Goal: Submit feedback/report problem: Provide input to the site owners about the experience or issues

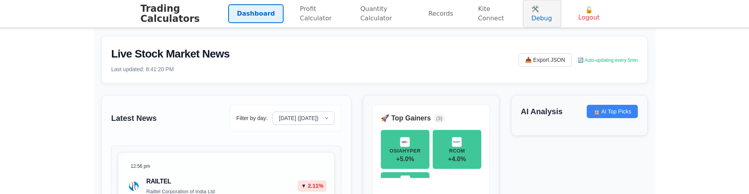
click at [531, 9] on link "🛠️ Debug" at bounding box center [542, 14] width 39 height 28
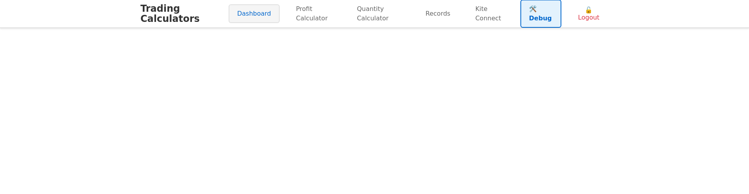
click at [237, 7] on link "Dashboard" at bounding box center [254, 13] width 51 height 19
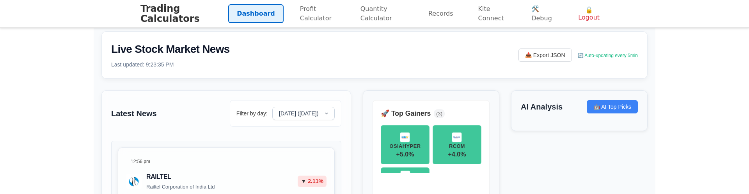
scroll to position [5, 0]
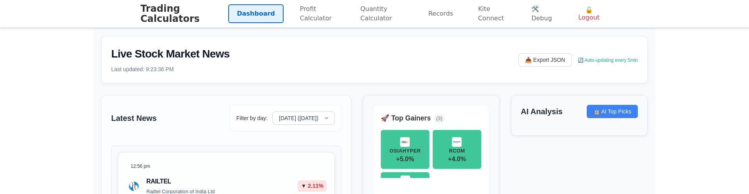
scroll to position [5, 0]
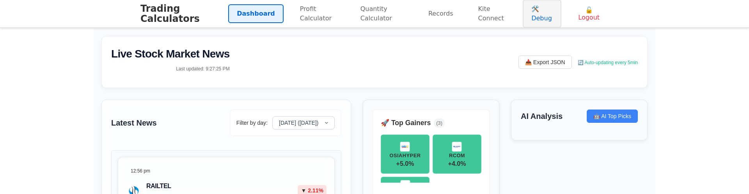
click at [553, 20] on link "🛠️ Debug" at bounding box center [542, 14] width 39 height 28
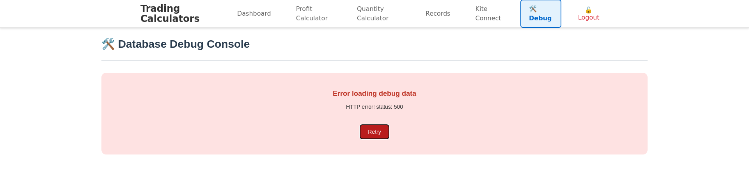
click at [382, 127] on button "Retry" at bounding box center [374, 132] width 28 height 14
click at [187, 193] on main "🛠️ Database Debug Console Error loading debug data HTTP error! status: 500 Retry" at bounding box center [374, 111] width 749 height 166
click at [359, 124] on div "Error loading debug data HTTP error! status: 500 Retry" at bounding box center [374, 114] width 547 height 82
click at [373, 132] on button "Retry" at bounding box center [374, 132] width 28 height 14
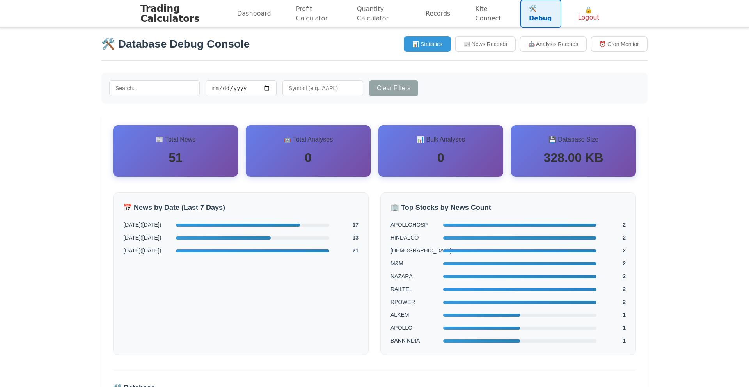
click at [172, 93] on input "text" at bounding box center [154, 88] width 91 height 16
click at [230, 90] on input "date" at bounding box center [241, 88] width 71 height 16
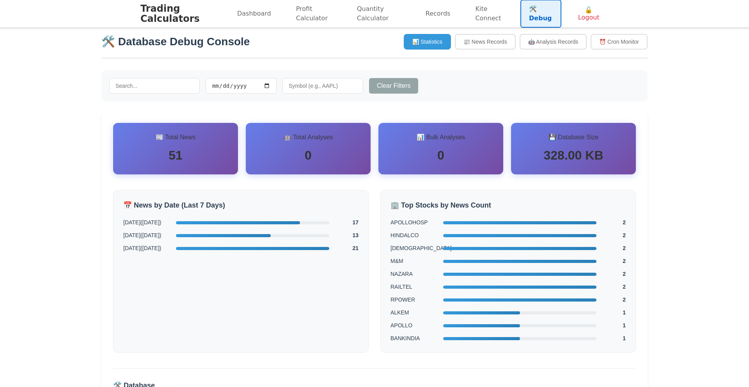
click at [325, 88] on input "text" at bounding box center [323, 86] width 81 height 16
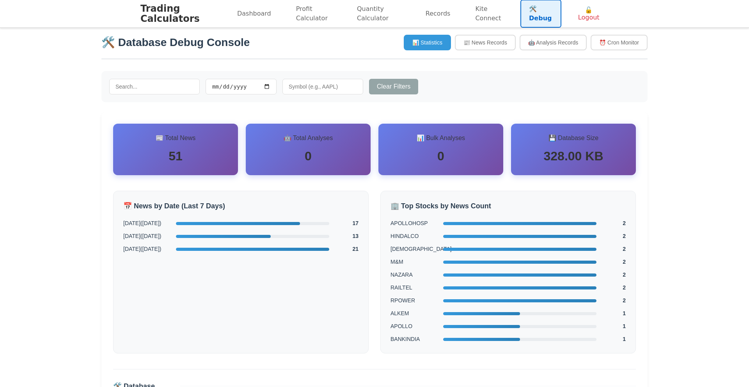
click at [329, 111] on div "🛠️ Database Debug Console 📊 Statistics 📰 News Records 🤖 Analysis Records ⏰ Cron…" at bounding box center [375, 242] width 562 height 431
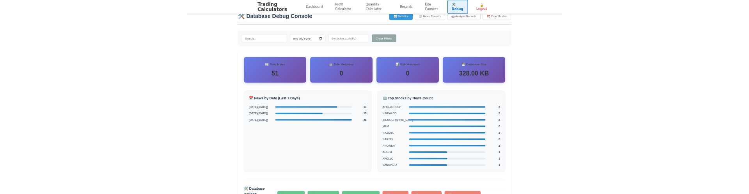
scroll to position [0, 0]
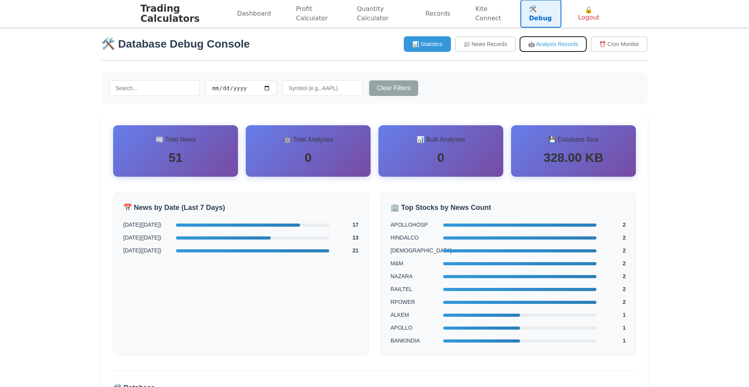
click at [554, 44] on button "🤖 Analysis Records" at bounding box center [553, 44] width 67 height 16
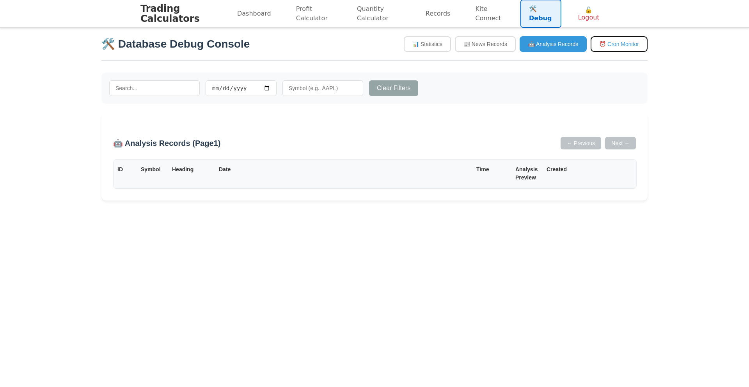
click at [608, 45] on button "⏰ Cron Monitor" at bounding box center [619, 44] width 57 height 16
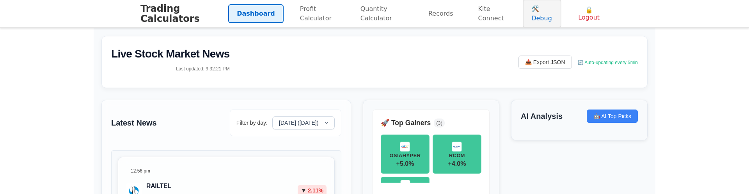
click at [542, 12] on link "🛠️ Debug" at bounding box center [542, 14] width 39 height 28
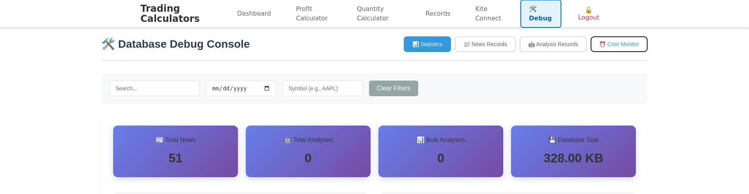
click at [616, 45] on button "⏰ Cron Monitor" at bounding box center [619, 44] width 57 height 16
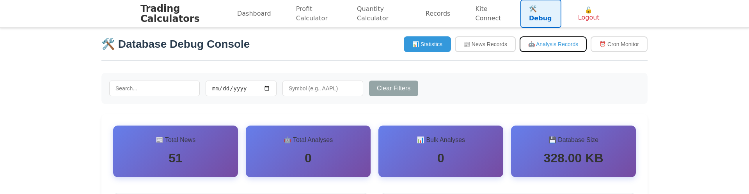
click at [577, 46] on button "🤖 Analysis Records" at bounding box center [553, 44] width 67 height 16
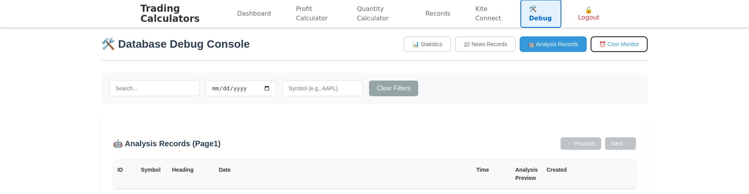
click at [624, 45] on button "⏰ Cron Monitor" at bounding box center [619, 44] width 57 height 16
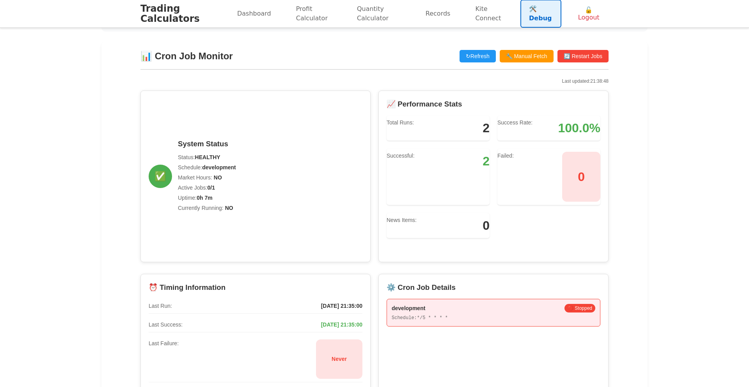
scroll to position [71, 0]
drag, startPoint x: 578, startPoint y: 176, endPoint x: 564, endPoint y: 154, distance: 25.8
click at [577, 176] on span "0" at bounding box center [582, 178] width 38 height 50
click at [549, 127] on div "Success Rate: 100.0%" at bounding box center [549, 129] width 103 height 25
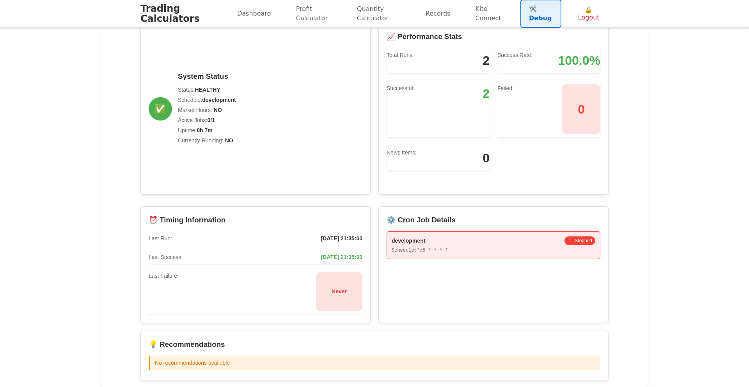
scroll to position [149, 0]
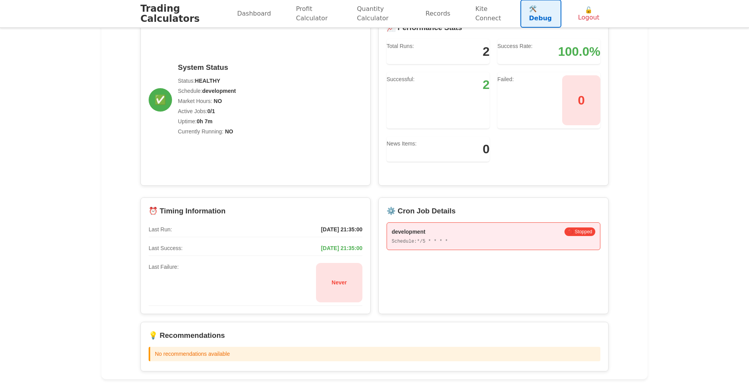
click at [429, 193] on div "Schedule: */5 * * * *" at bounding box center [494, 241] width 204 height 7
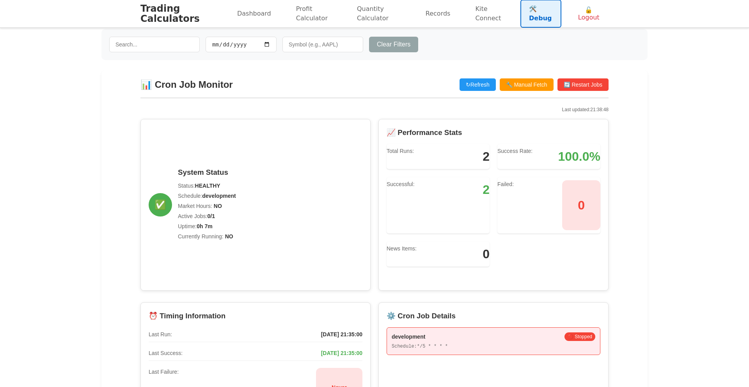
scroll to position [0, 0]
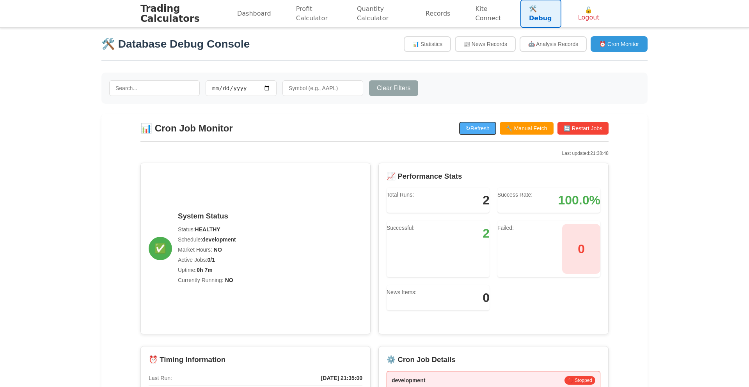
click at [470, 127] on button "↻ Refresh" at bounding box center [478, 128] width 36 height 12
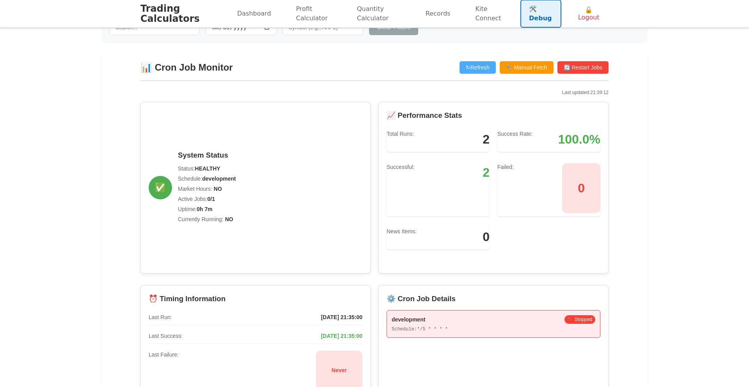
scroll to position [61, 0]
click at [468, 68] on button "↻ Refresh" at bounding box center [478, 67] width 36 height 12
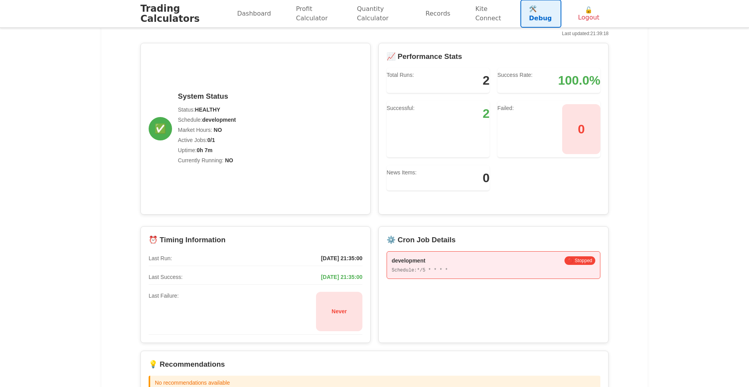
scroll to position [106, 0]
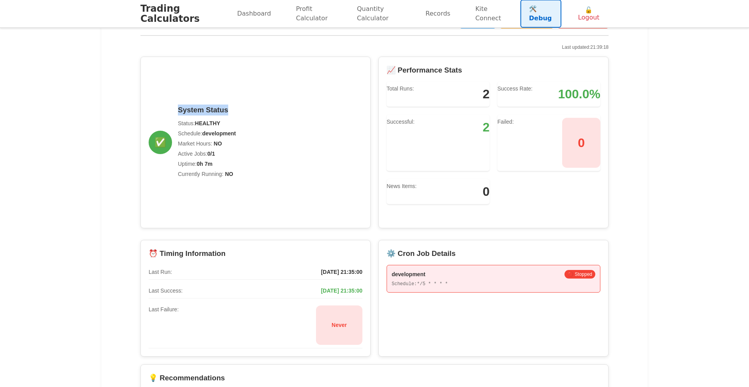
drag, startPoint x: 176, startPoint y: 108, endPoint x: 250, endPoint y: 114, distance: 74.4
click at [250, 114] on div "✅ System Status Status: HEALTHY Schedule: development Market Hours: NO Active J…" at bounding box center [256, 143] width 230 height 172
drag, startPoint x: 235, startPoint y: 124, endPoint x: 223, endPoint y: 123, distance: 11.3
click at [235, 124] on p "Status: HEALTHY" at bounding box center [207, 123] width 58 height 8
click at [207, 123] on strong "HEALTHY" at bounding box center [207, 123] width 25 height 6
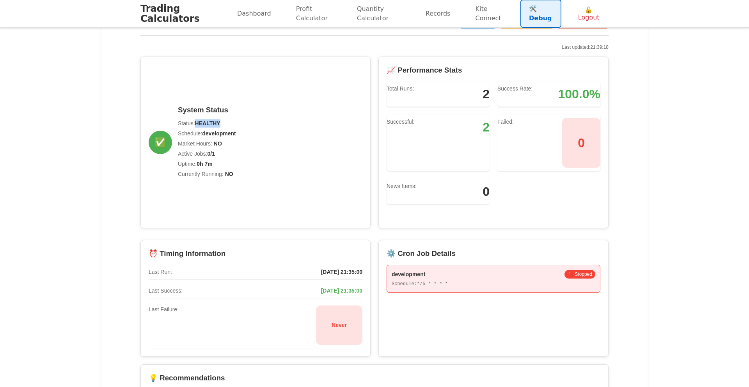
click at [207, 123] on strong "HEALTHY" at bounding box center [207, 123] width 25 height 6
click at [213, 134] on strong "development" at bounding box center [219, 133] width 34 height 6
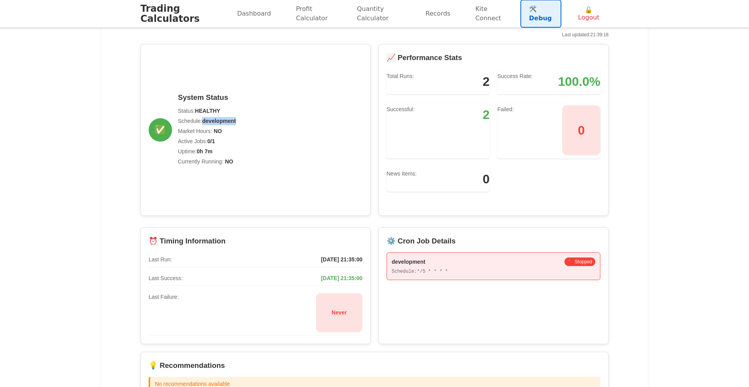
scroll to position [118, 0]
click at [216, 130] on strong "NO" at bounding box center [218, 131] width 8 height 6
click at [213, 141] on strong "0/1" at bounding box center [210, 142] width 7 height 6
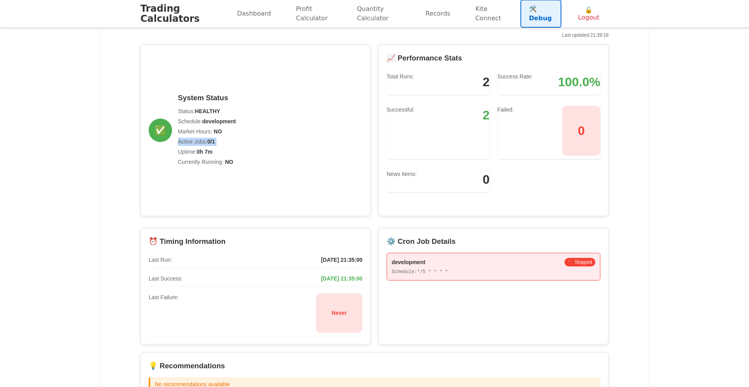
click at [213, 141] on strong "0/1" at bounding box center [210, 142] width 7 height 6
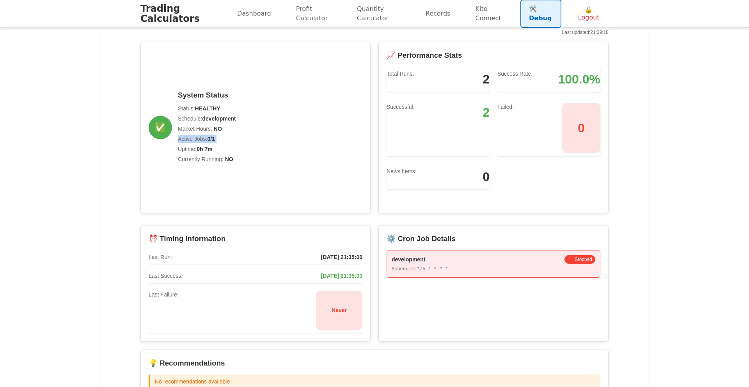
scroll to position [144, 0]
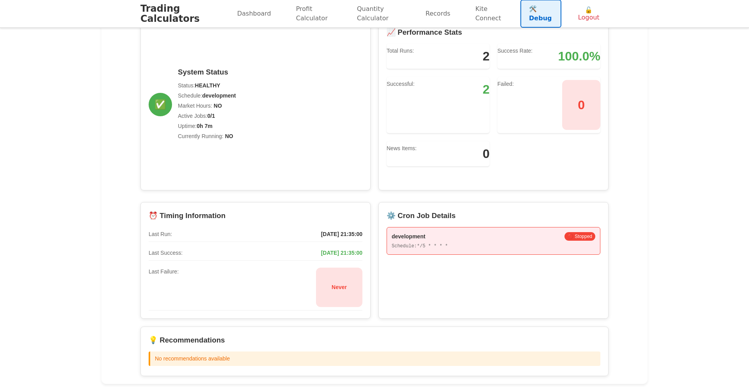
click at [579, 193] on span "🔴 Stopped" at bounding box center [580, 236] width 31 height 9
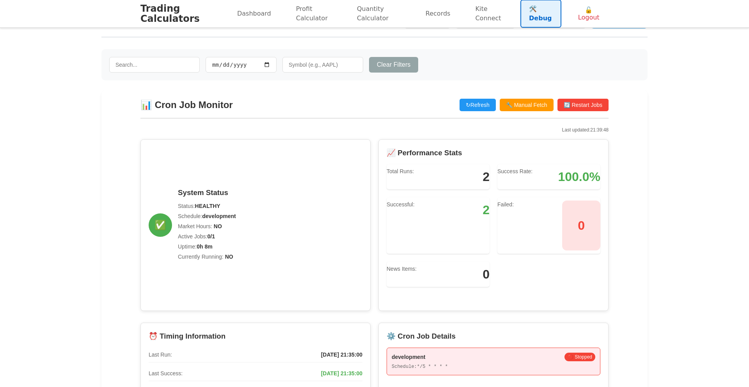
scroll to position [24, 0]
click at [481, 100] on button "↻ Refresh" at bounding box center [478, 104] width 36 height 12
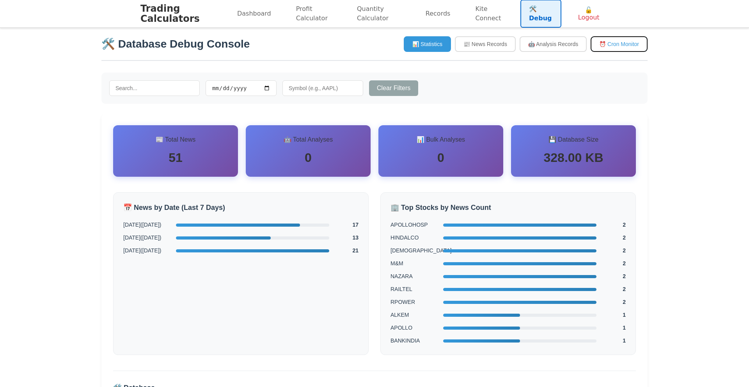
click at [619, 37] on button "⏰ Cron Monitor" at bounding box center [619, 44] width 57 height 16
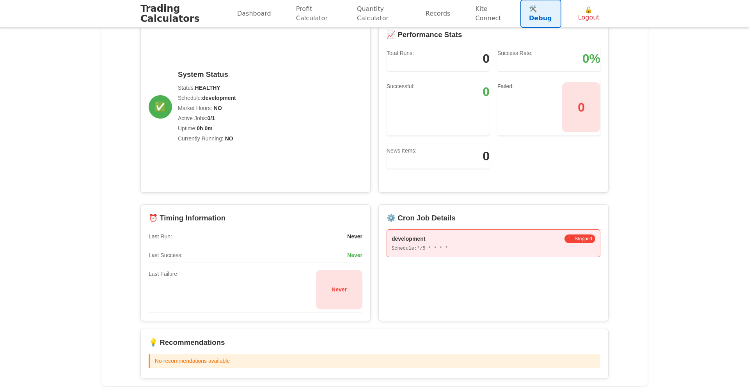
scroll to position [149, 0]
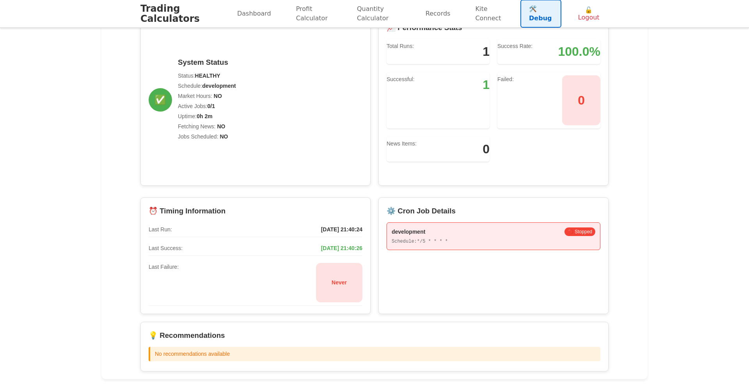
click at [362, 191] on div "📊 Cron Job Monitor ↻ Refresh 🔧 Manual Fetch 🔄 Restart Jobs Last updated: 21:42:…" at bounding box center [375, 172] width 484 height 415
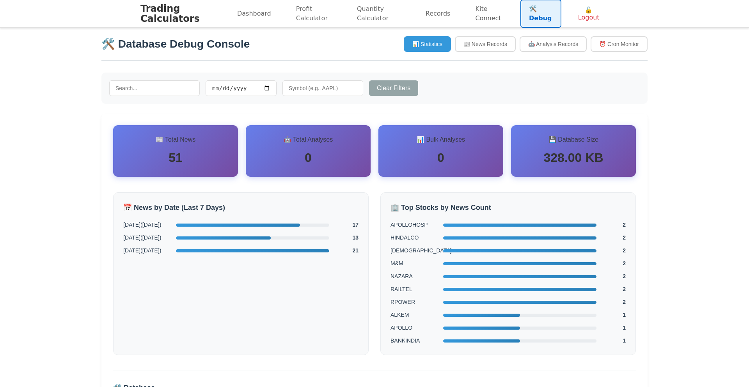
scroll to position [1, 0]
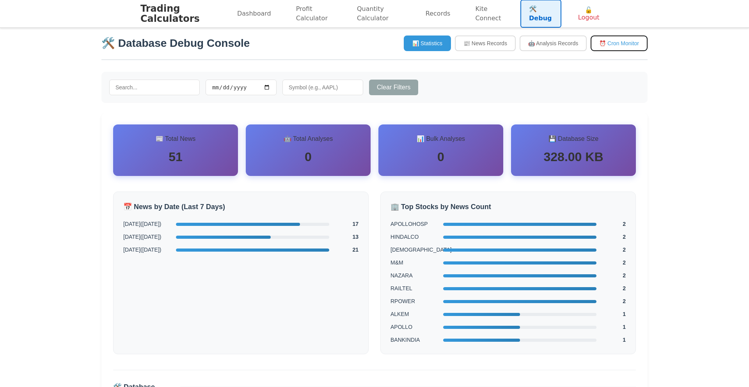
click at [612, 48] on button "⏰ Cron Monitor" at bounding box center [619, 44] width 57 height 16
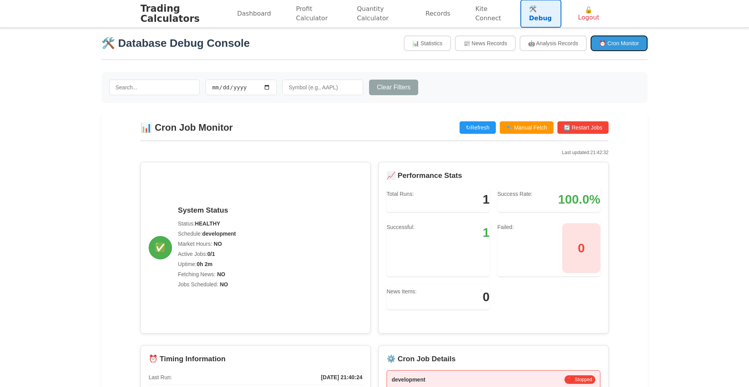
scroll to position [149, 0]
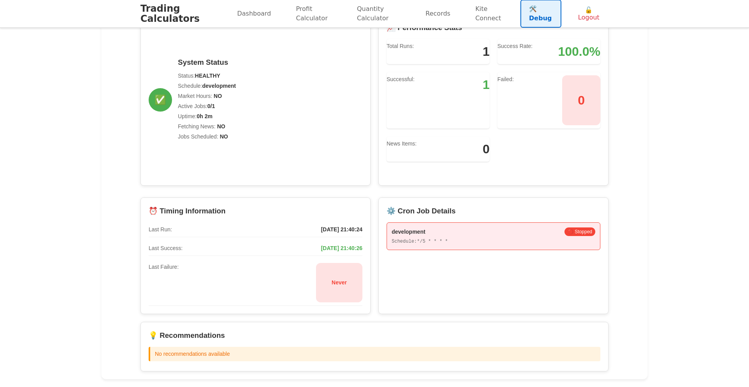
click at [465, 236] on div "development 🔴 Stopped" at bounding box center [494, 232] width 204 height 9
click at [419, 217] on div "⚙️ Cron Job Details development 🔴 Stopped Schedule: */5 * * * *" at bounding box center [494, 256] width 230 height 117
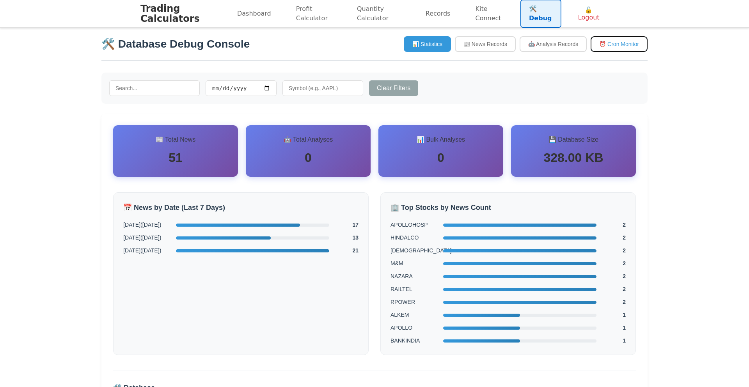
click at [604, 48] on button "⏰ Cron Monitor" at bounding box center [619, 44] width 57 height 16
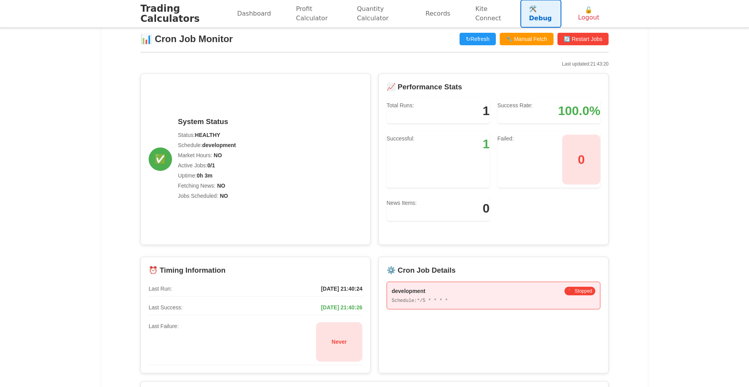
scroll to position [104, 0]
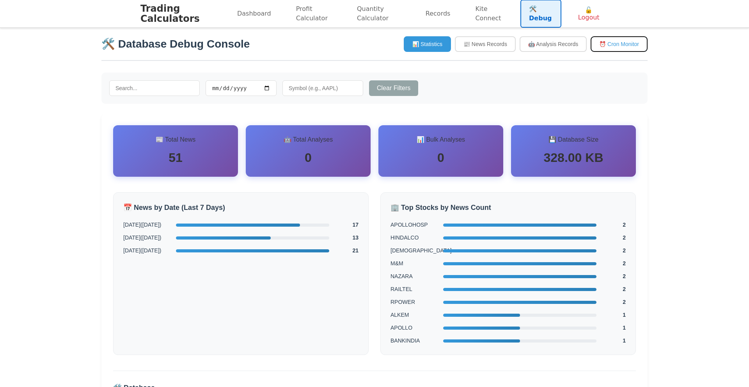
click at [613, 50] on button "⏰ Cron Monitor" at bounding box center [619, 44] width 57 height 16
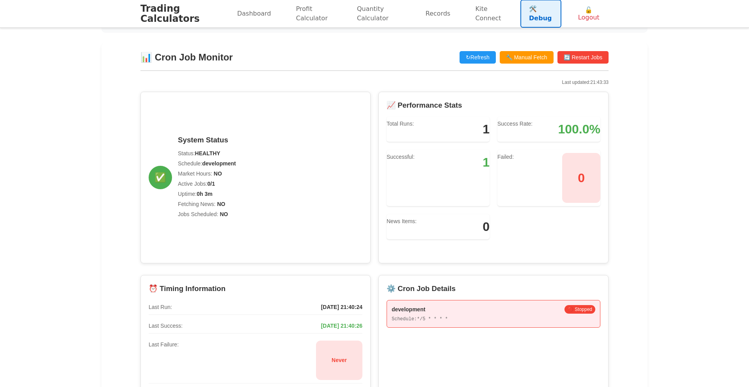
scroll to position [77, 0]
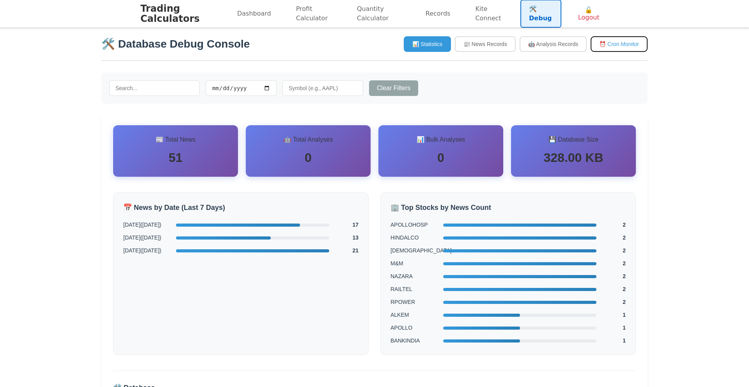
click at [615, 48] on button "⏰ Cron Monitor" at bounding box center [619, 44] width 57 height 16
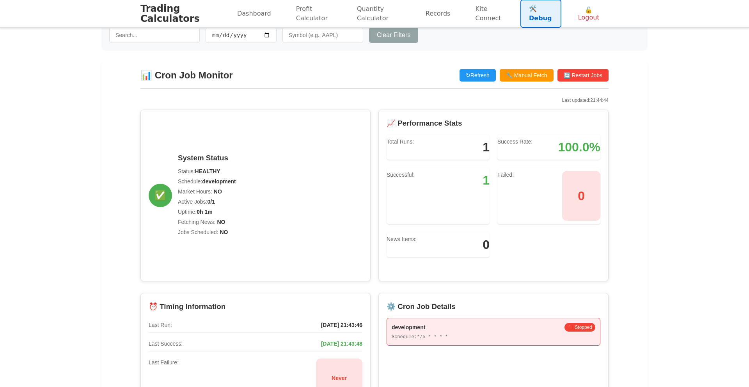
scroll to position [54, 0]
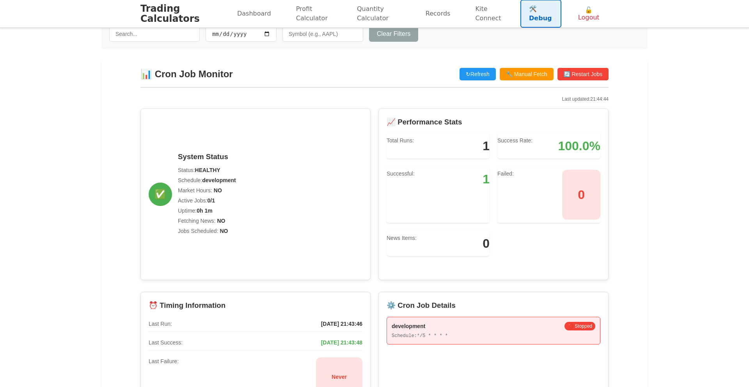
click at [684, 103] on main "🛠️ Database Debug Console 📊 Statistics 📰 News Records 🤖 Analysis Records ⏰ Cron…" at bounding box center [374, 228] width 749 height 508
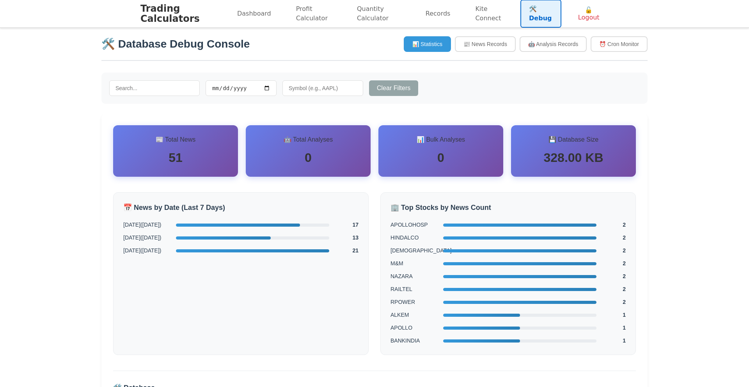
scroll to position [1, 0]
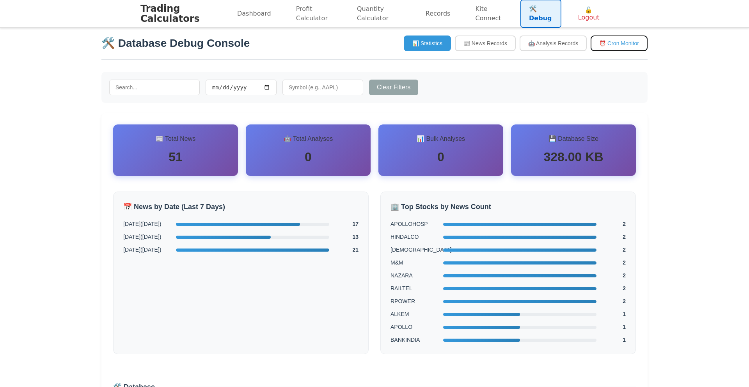
click at [624, 42] on button "⏰ Cron Monitor" at bounding box center [619, 44] width 57 height 16
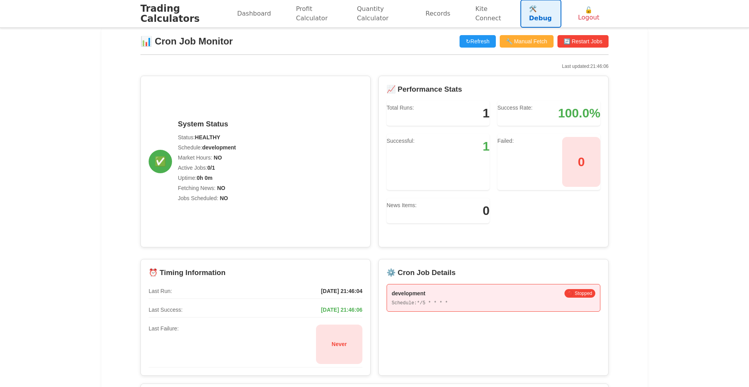
scroll to position [89, 0]
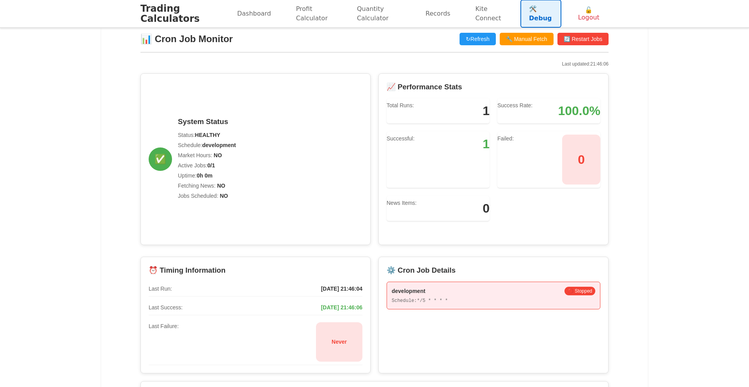
click at [355, 173] on div "✅ System Status Status: HEALTHY Schedule: development Market Hours: NO Active J…" at bounding box center [256, 159] width 230 height 172
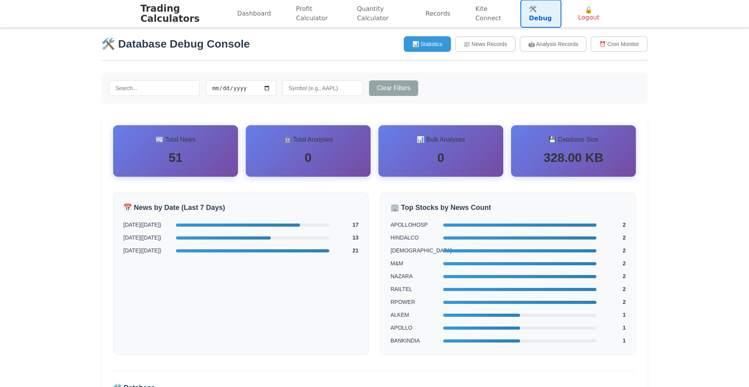
click at [650, 45] on div "🛠️ Database Debug Console 📊 Statistics 📰 News Records 🤖 Analysis Records ⏰ Cron…" at bounding box center [375, 243] width 562 height 431
click at [606, 47] on button "⏰ Cron Monitor" at bounding box center [619, 44] width 57 height 16
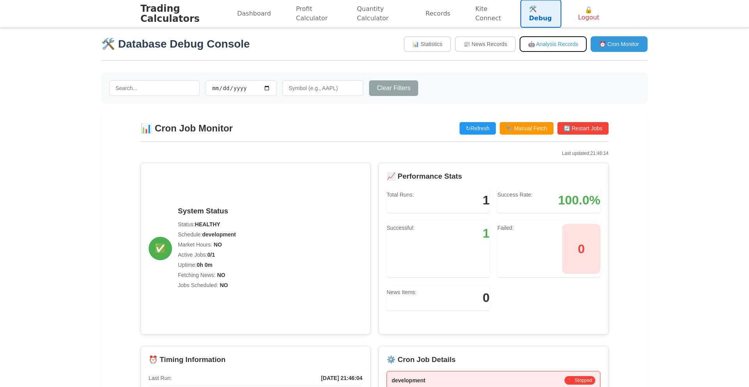
click at [563, 46] on button "🤖 Analysis Records" at bounding box center [553, 44] width 67 height 16
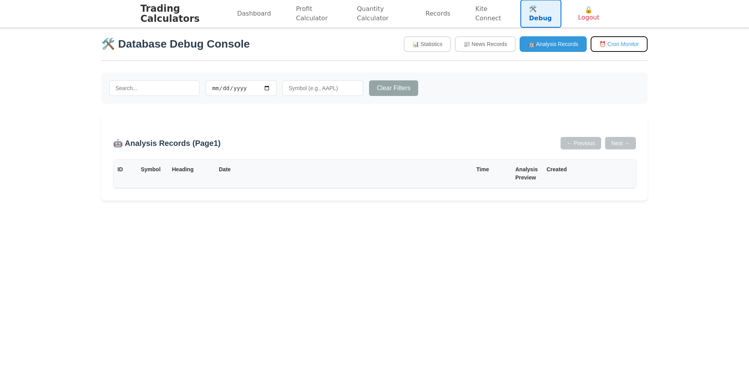
click at [627, 46] on button "⏰ Cron Monitor" at bounding box center [619, 44] width 57 height 16
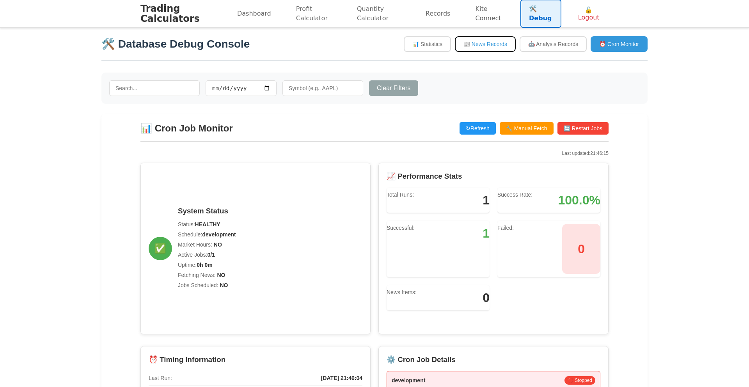
click at [506, 50] on button "📰 News Records" at bounding box center [485, 44] width 61 height 16
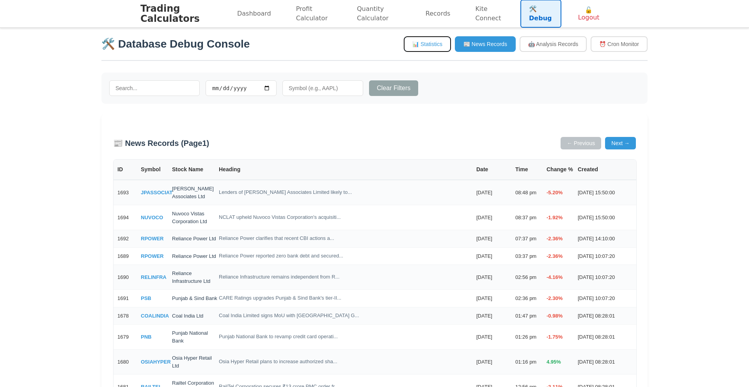
click at [427, 47] on button "📊 Statistics" at bounding box center [427, 44] width 47 height 16
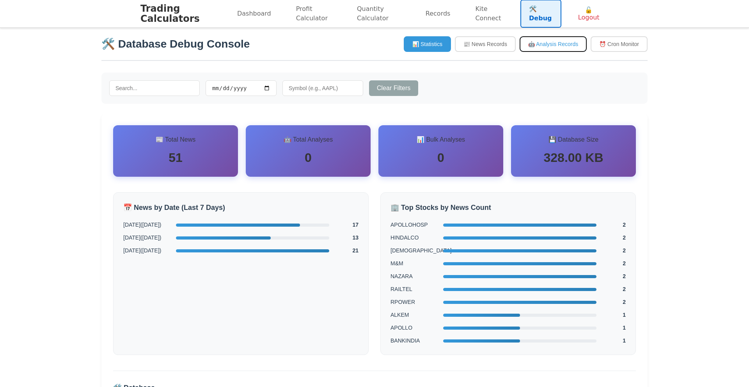
click at [536, 45] on button "🤖 Analysis Records" at bounding box center [553, 44] width 67 height 16
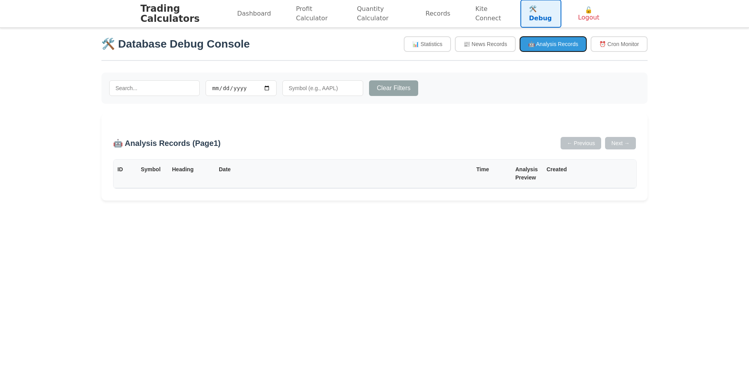
scroll to position [1, 0]
click at [623, 45] on button "⏰ Cron Monitor" at bounding box center [619, 44] width 57 height 16
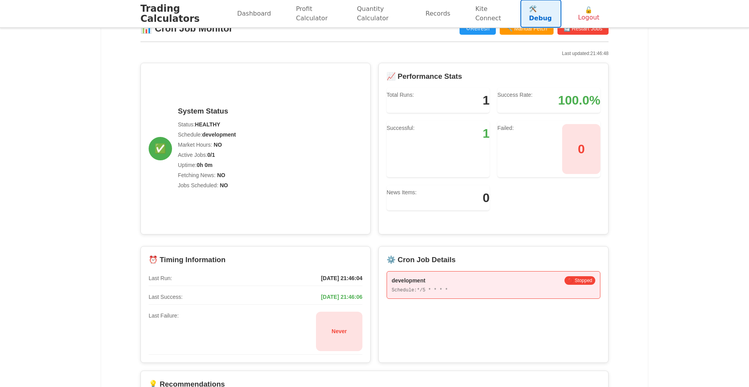
scroll to position [149, 0]
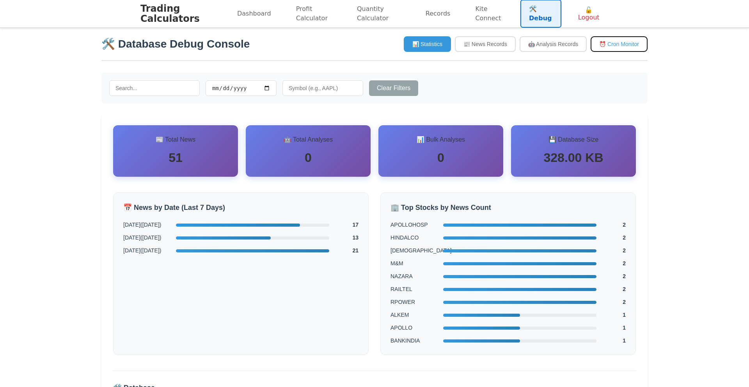
click at [628, 51] on button "⏰ Cron Monitor" at bounding box center [619, 44] width 57 height 16
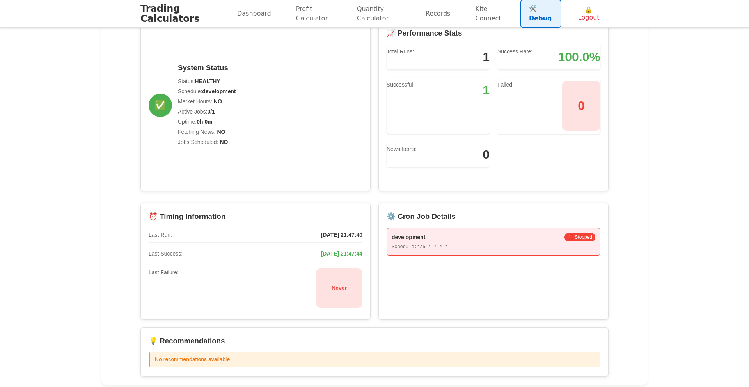
scroll to position [149, 0]
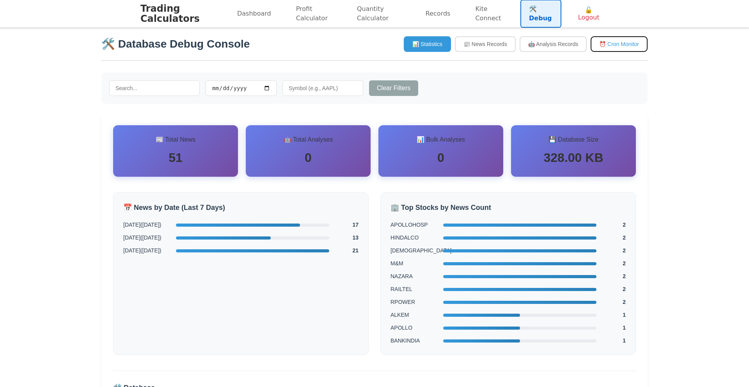
click at [611, 46] on button "⏰ Cron Monitor" at bounding box center [619, 44] width 57 height 16
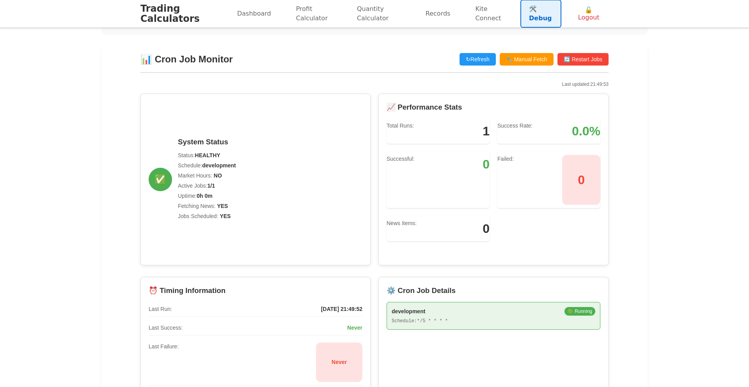
scroll to position [68, 0]
click at [481, 62] on button "↻ Refresh" at bounding box center [478, 60] width 36 height 12
click at [475, 63] on button "↻ Refresh" at bounding box center [478, 60] width 36 height 12
click at [480, 61] on button "↻ Refresh" at bounding box center [478, 60] width 36 height 12
click at [522, 62] on button "🔧 Manual Fetch" at bounding box center [527, 60] width 54 height 12
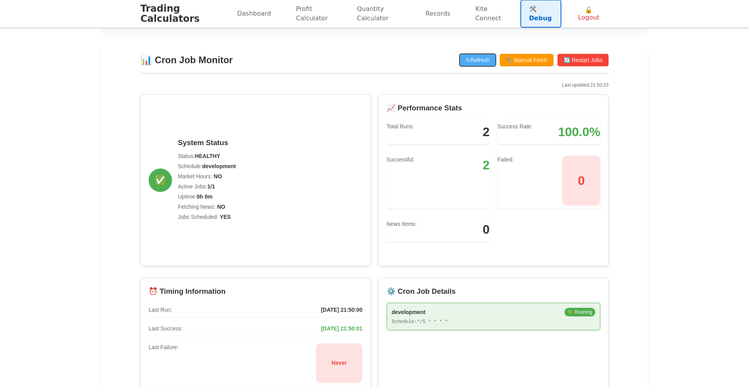
click at [477, 64] on button "↻ Refresh" at bounding box center [478, 60] width 36 height 12
click at [251, 15] on link "Dashboard" at bounding box center [254, 13] width 51 height 19
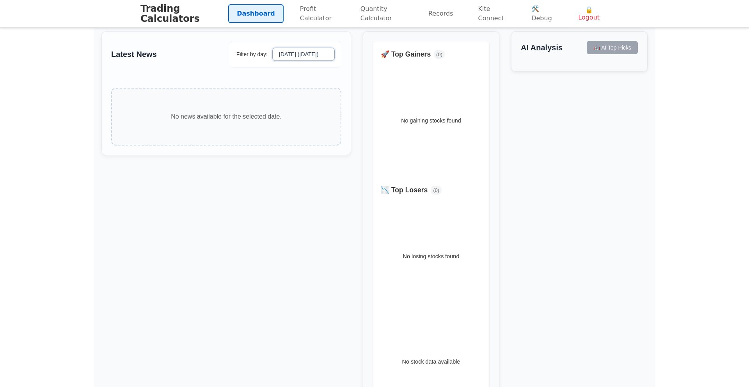
click at [311, 52] on select "[DATE] ([DATE])" at bounding box center [303, 54] width 62 height 13
click at [274, 48] on select "[DATE] ([DATE])" at bounding box center [303, 54] width 62 height 13
click at [250, 17] on link "Dashboard" at bounding box center [255, 13] width 55 height 19
drag, startPoint x: 289, startPoint y: 16, endPoint x: 255, endPoint y: 16, distance: 34.4
click at [292, 16] on link "Profit Calculator" at bounding box center [318, 14] width 53 height 28
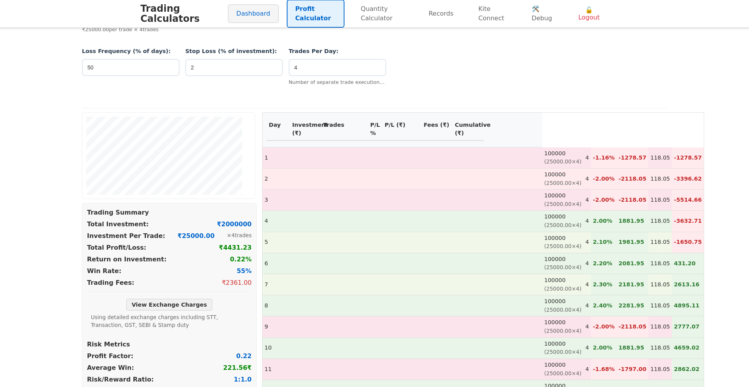
click at [243, 15] on link "Dashboard" at bounding box center [253, 13] width 51 height 19
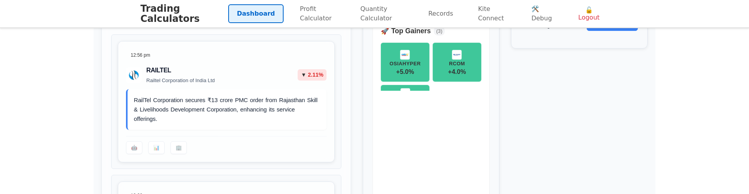
scroll to position [119, 0]
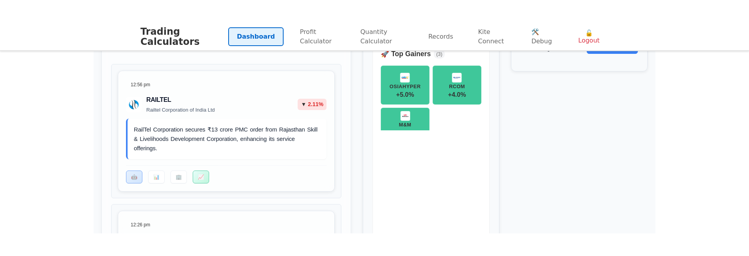
scroll to position [107, 0]
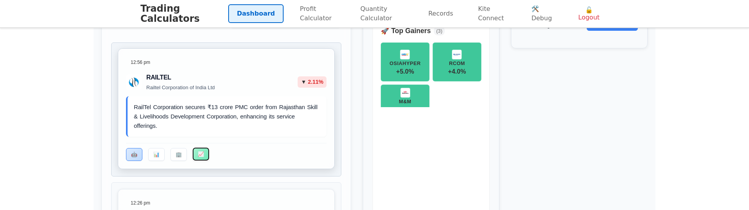
click at [195, 154] on button "📈" at bounding box center [201, 154] width 16 height 13
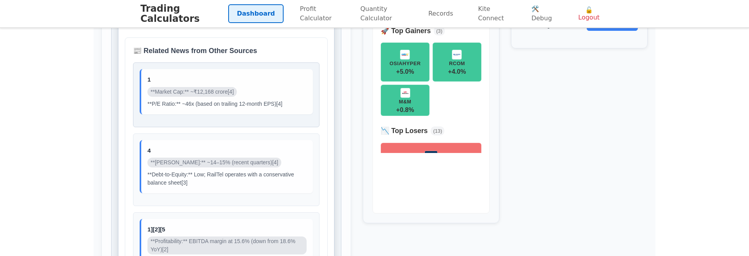
scroll to position [844, 0]
click at [242, 109] on p "**P/E Ratio:** ~46x (based on trailing 12-month EPS)[4]" at bounding box center [227, 105] width 159 height 8
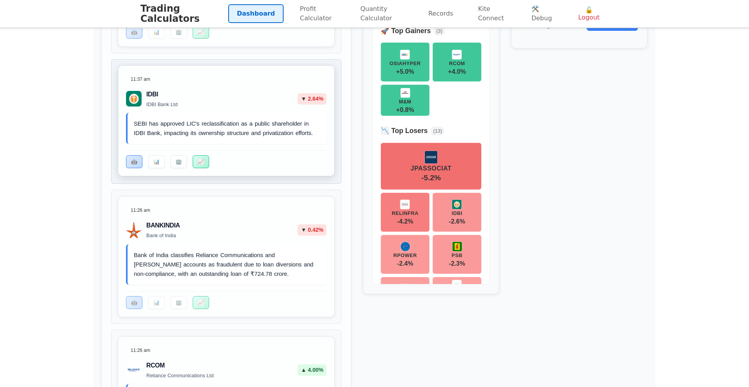
scroll to position [1559, 0]
click at [195, 168] on button "📈" at bounding box center [201, 161] width 16 height 13
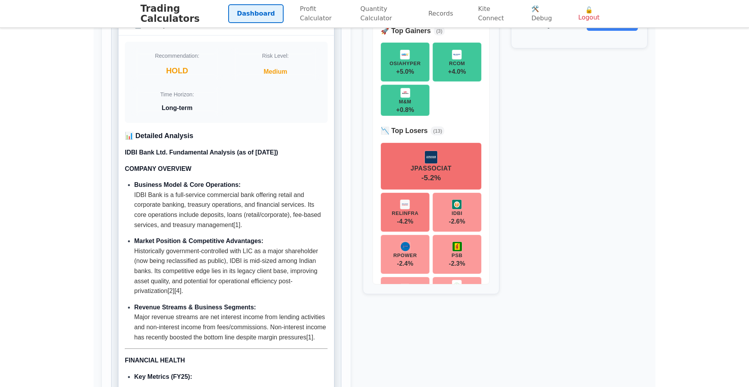
scroll to position [1666, 0]
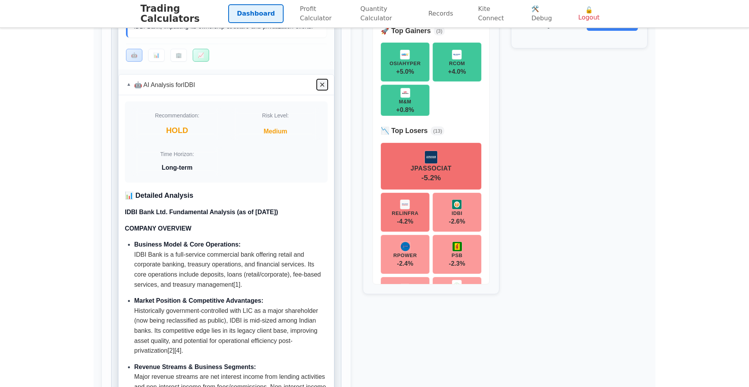
click at [324, 90] on button "×" at bounding box center [322, 84] width 11 height 11
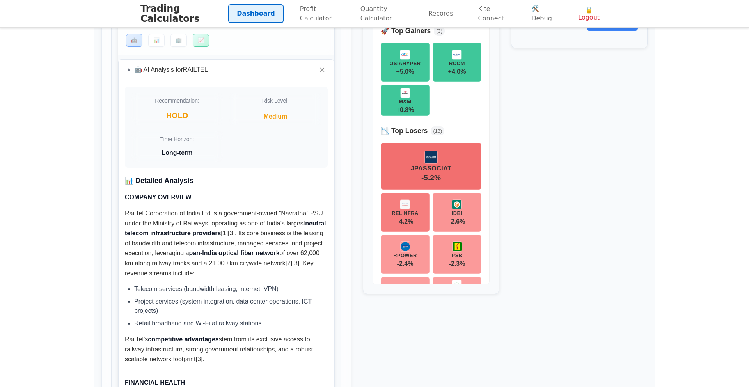
scroll to position [0, 0]
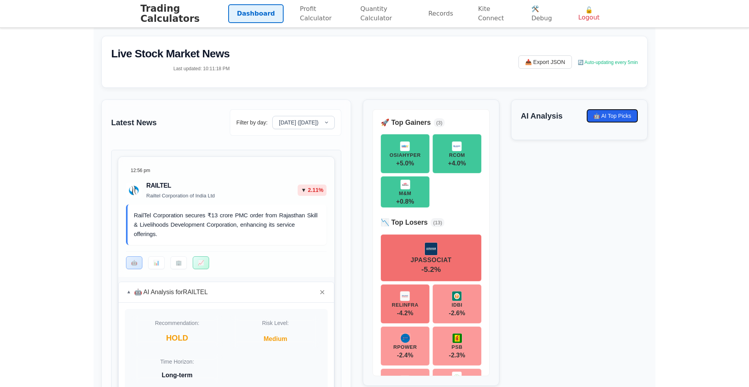
click at [608, 117] on button "🤖 AI Top Picks" at bounding box center [612, 115] width 51 height 13
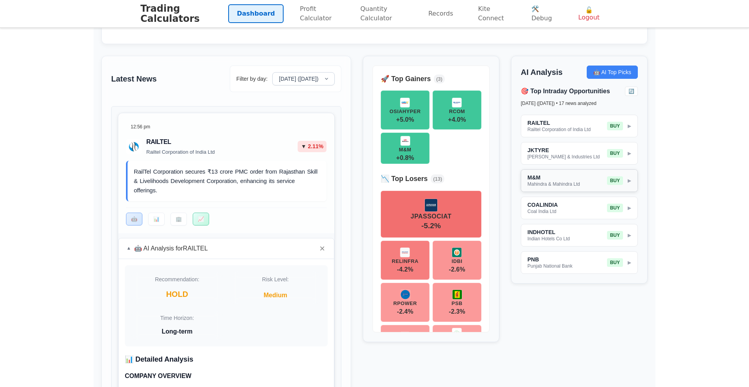
scroll to position [46, 0]
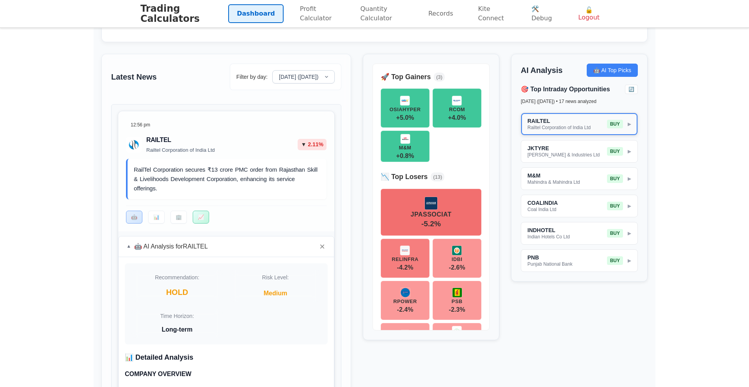
click at [561, 124] on span "RAILTEL" at bounding box center [559, 121] width 63 height 6
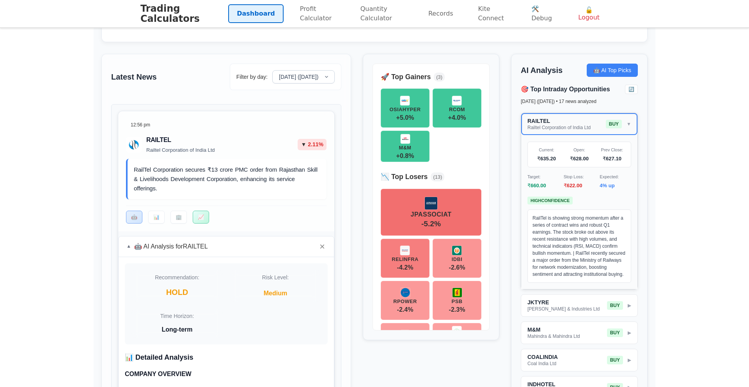
scroll to position [46, 0]
click at [553, 133] on button "RAILTEL Railtel Corporation of India Ltd BUY ▼" at bounding box center [580, 124] width 116 height 22
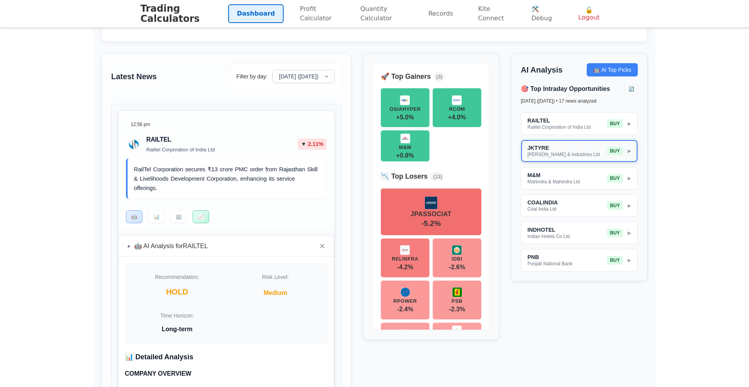
click at [562, 155] on span "[PERSON_NAME] & Industries Ltd" at bounding box center [564, 154] width 72 height 5
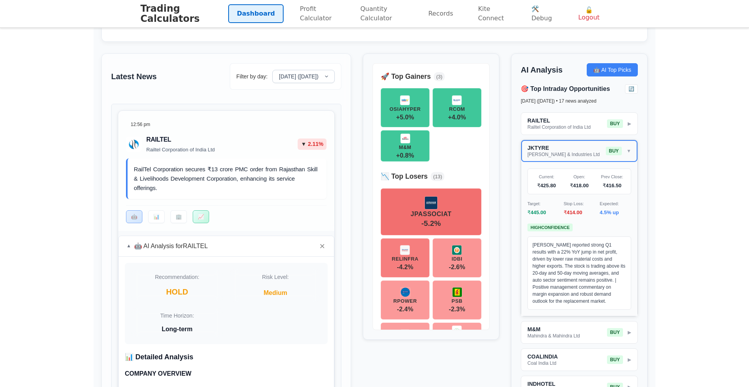
click at [562, 155] on span "[PERSON_NAME] & Industries Ltd" at bounding box center [564, 154] width 72 height 5
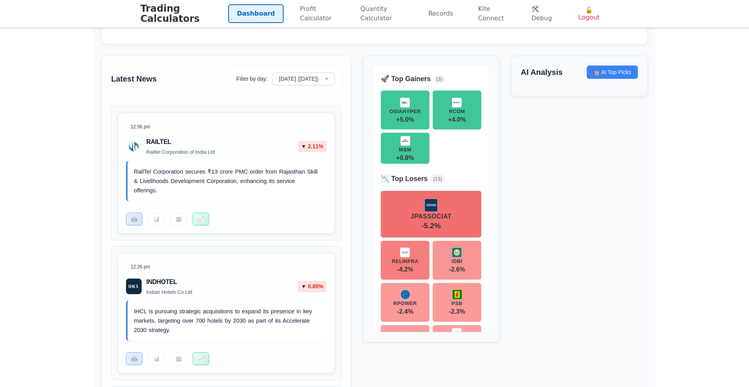
click at [529, 19] on link "🛠️ Debug" at bounding box center [542, 14] width 39 height 28
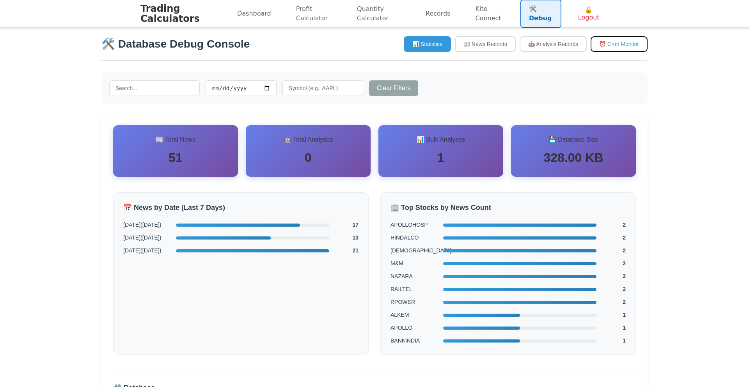
click at [605, 47] on button "⏰ Cron Monitor" at bounding box center [619, 44] width 57 height 16
click at [612, 45] on button "⏰ Cron Monitor" at bounding box center [619, 44] width 57 height 16
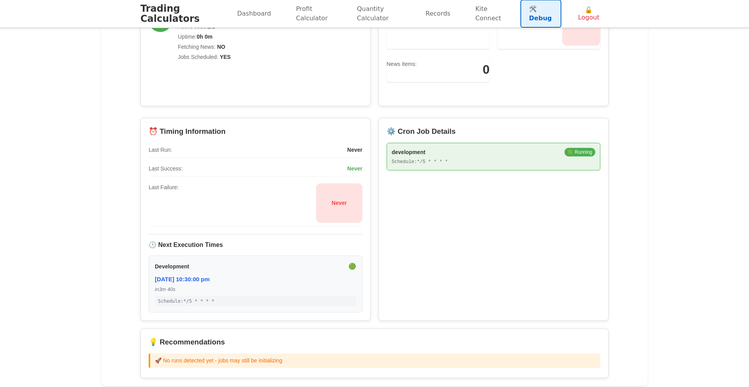
scroll to position [235, 0]
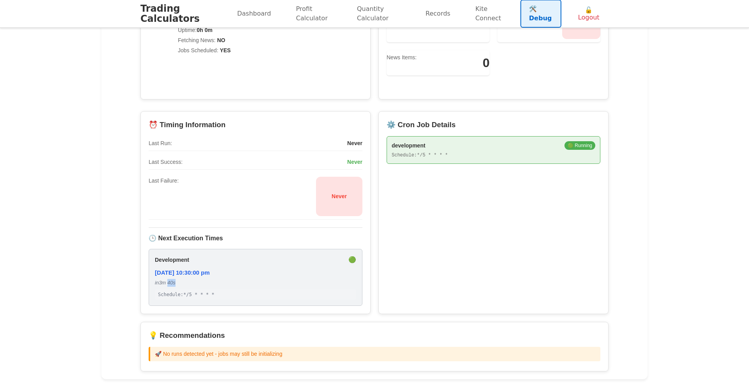
drag, startPoint x: 169, startPoint y: 282, endPoint x: 181, endPoint y: 282, distance: 11.7
click at [181, 282] on div "in 3m 40s" at bounding box center [255, 283] width 201 height 8
click at [162, 285] on div "in 3m 40s" at bounding box center [255, 283] width 201 height 8
drag, startPoint x: 170, startPoint y: 283, endPoint x: 179, endPoint y: 283, distance: 9.0
click at [179, 283] on div "in 3m 40s" at bounding box center [255, 283] width 201 height 8
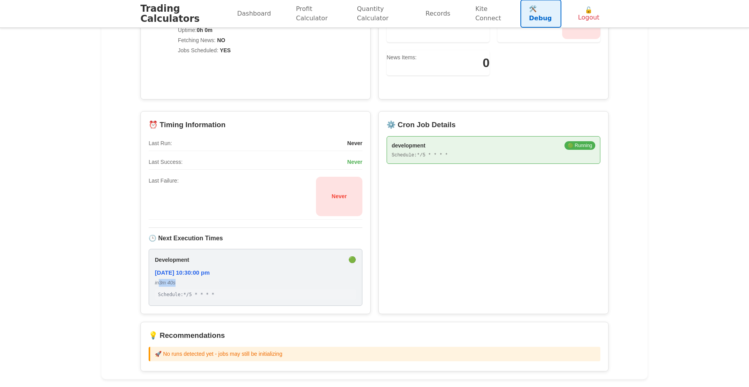
drag, startPoint x: 178, startPoint y: 283, endPoint x: 162, endPoint y: 282, distance: 16.4
click at [162, 282] on div "in 3m 40s" at bounding box center [255, 283] width 201 height 8
click at [171, 282] on div "in 3m 40s" at bounding box center [255, 283] width 201 height 8
drag, startPoint x: 162, startPoint y: 282, endPoint x: 181, endPoint y: 282, distance: 19.5
click at [180, 282] on div "in 3m 40s" at bounding box center [255, 283] width 201 height 8
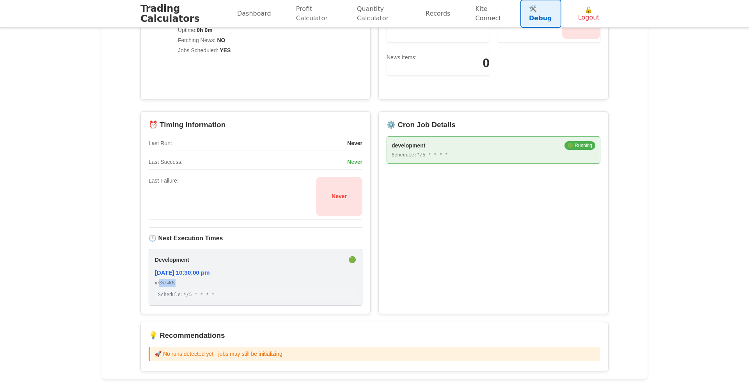
click at [183, 282] on div "in 3m 40s" at bounding box center [255, 283] width 201 height 8
drag, startPoint x: 176, startPoint y: 283, endPoint x: 161, endPoint y: 284, distance: 14.9
click at [161, 284] on div "in 3m 40s" at bounding box center [255, 283] width 201 height 8
click at [168, 282] on div "in 3m 40s" at bounding box center [255, 283] width 201 height 8
drag, startPoint x: 161, startPoint y: 284, endPoint x: 179, endPoint y: 283, distance: 18.4
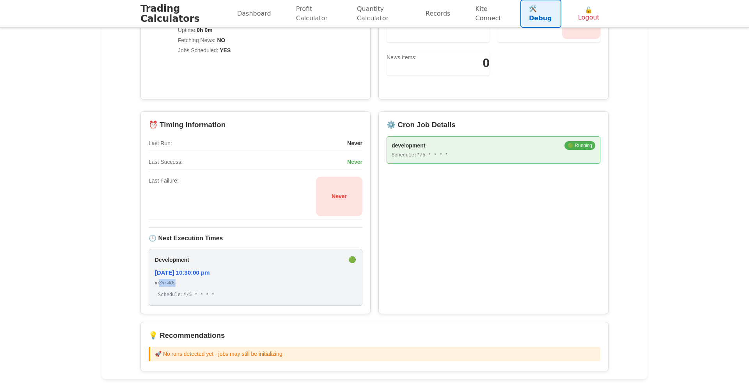
click at [179, 283] on div "in 3m 40s" at bounding box center [255, 283] width 201 height 8
click at [181, 281] on div "in 3m 40s" at bounding box center [255, 283] width 201 height 8
click at [182, 283] on div "in 3m 40s" at bounding box center [255, 283] width 201 height 8
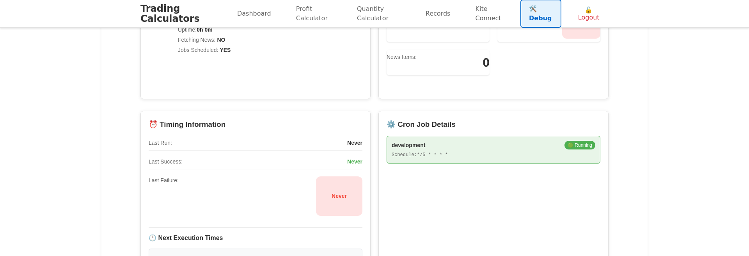
scroll to position [367, 0]
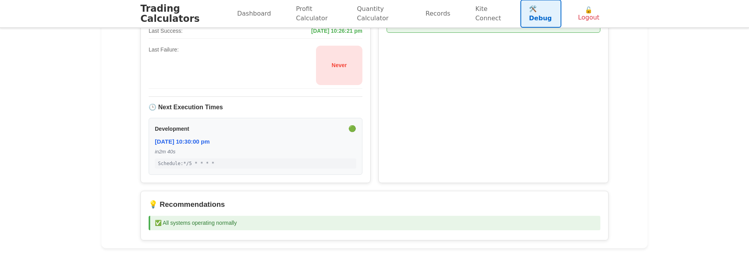
click at [227, 169] on div "development 🟢 24/08/2025, 10:30:00 pm in 2m 10s Schedule: */5 * * * *" at bounding box center [256, 146] width 214 height 57
drag, startPoint x: 162, startPoint y: 150, endPoint x: 181, endPoint y: 149, distance: 19.6
click at [181, 149] on div "in 2m 10s" at bounding box center [255, 152] width 201 height 8
click at [181, 151] on div "in 2m 10s" at bounding box center [255, 152] width 201 height 8
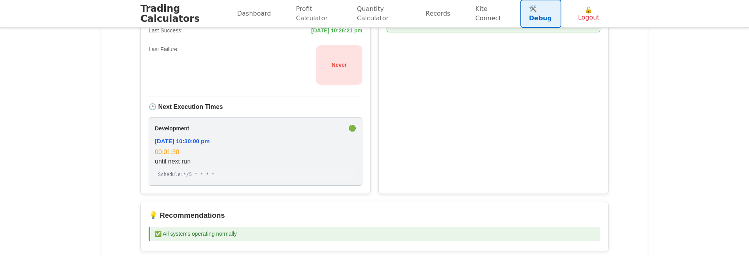
scroll to position [377, 0]
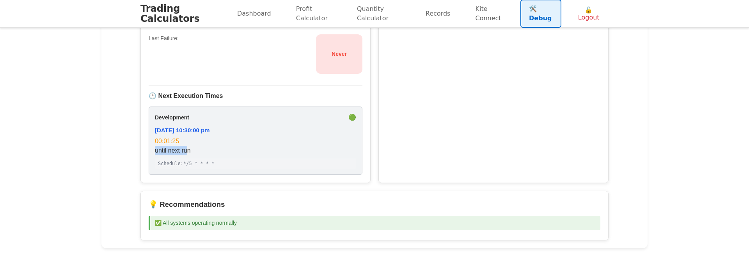
drag, startPoint x: 156, startPoint y: 153, endPoint x: 189, endPoint y: 150, distance: 33.7
click at [189, 150] on div "until next run" at bounding box center [255, 150] width 201 height 9
click at [197, 150] on div "until next run" at bounding box center [255, 150] width 201 height 9
drag, startPoint x: 195, startPoint y: 132, endPoint x: 242, endPoint y: 131, distance: 46.9
click at [242, 131] on div "24/08/2025, 10:30:00 pm" at bounding box center [255, 130] width 201 height 9
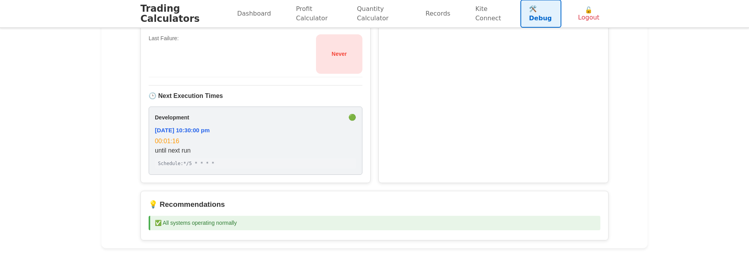
click at [239, 133] on div "24/08/2025, 10:30:00 pm" at bounding box center [255, 130] width 201 height 9
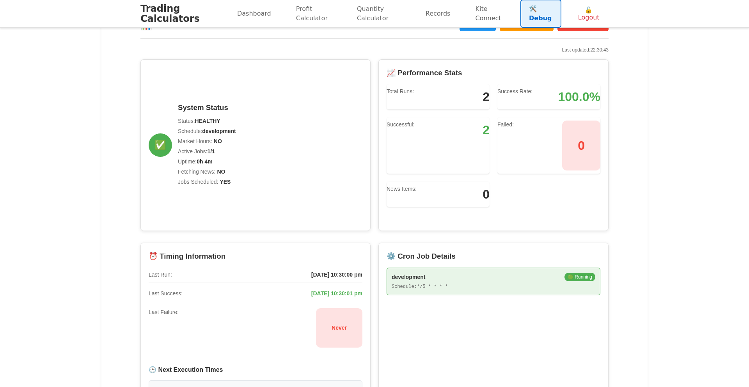
scroll to position [0, 0]
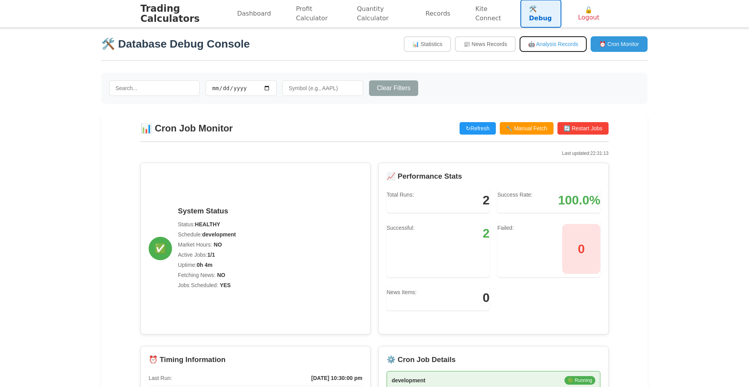
click at [547, 45] on button "🤖 Analysis Records" at bounding box center [553, 44] width 67 height 16
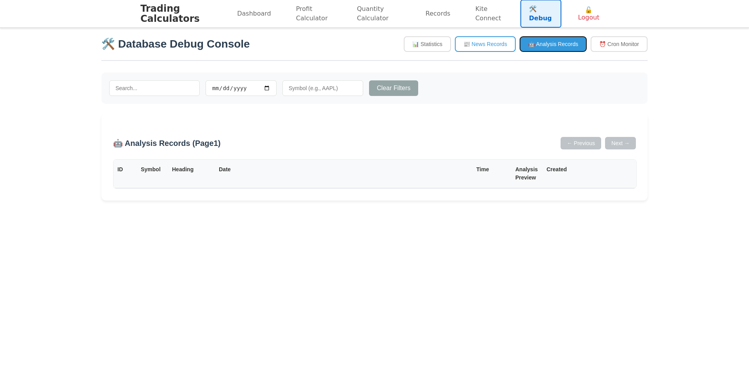
scroll to position [0, 0]
click at [475, 48] on button "📰 News Records" at bounding box center [485, 44] width 61 height 16
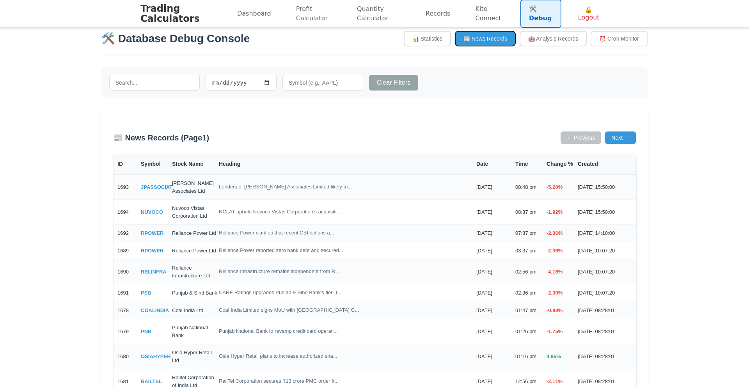
scroll to position [7, 0]
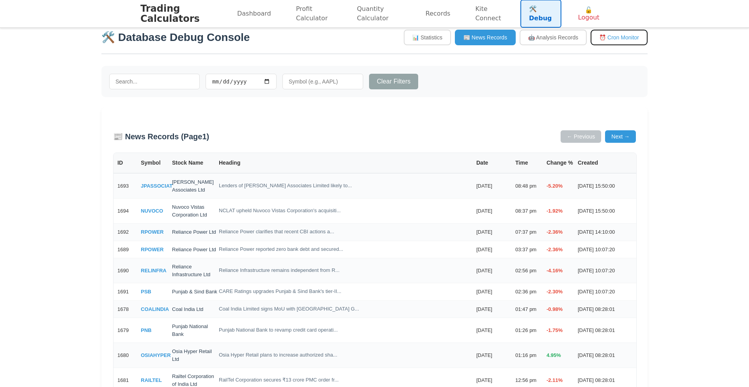
click at [599, 41] on button "⏰ Cron Monitor" at bounding box center [619, 38] width 57 height 16
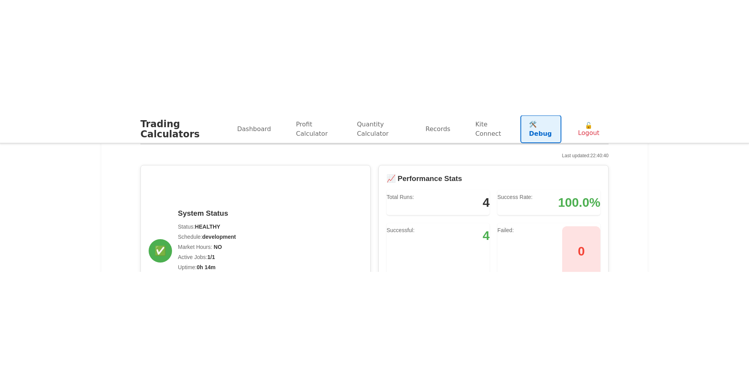
scroll to position [0, 0]
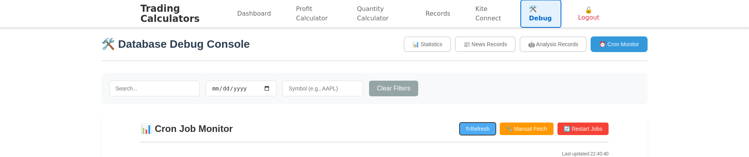
click at [472, 132] on button "↻ Refresh" at bounding box center [478, 128] width 36 height 12
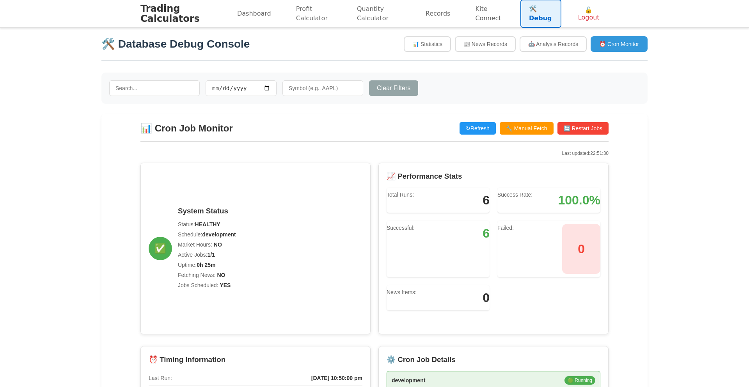
drag, startPoint x: 249, startPoint y: 9, endPoint x: 246, endPoint y: 23, distance: 14.8
click at [249, 9] on link "Dashboard" at bounding box center [254, 13] width 51 height 19
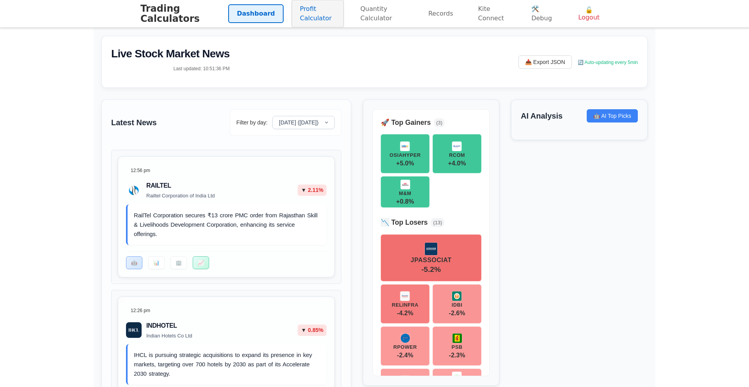
click at [304, 21] on link "Profit Calculator" at bounding box center [318, 14] width 53 height 28
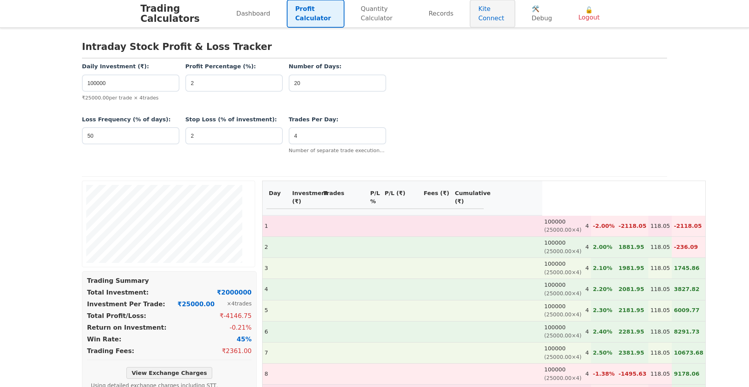
click at [477, 10] on link "Kite Connect" at bounding box center [492, 14] width 45 height 28
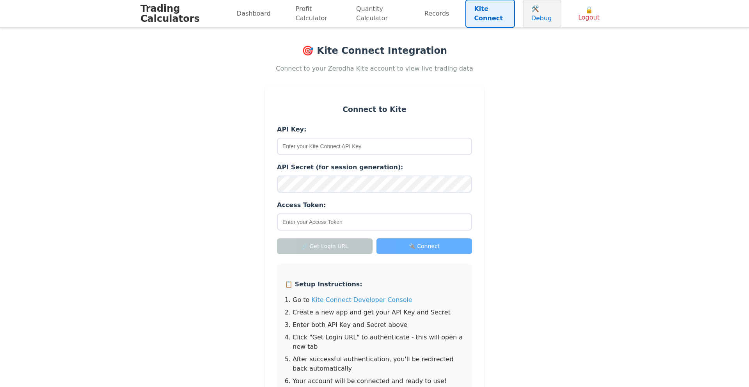
click at [539, 12] on link "🛠️ Debug" at bounding box center [542, 14] width 39 height 28
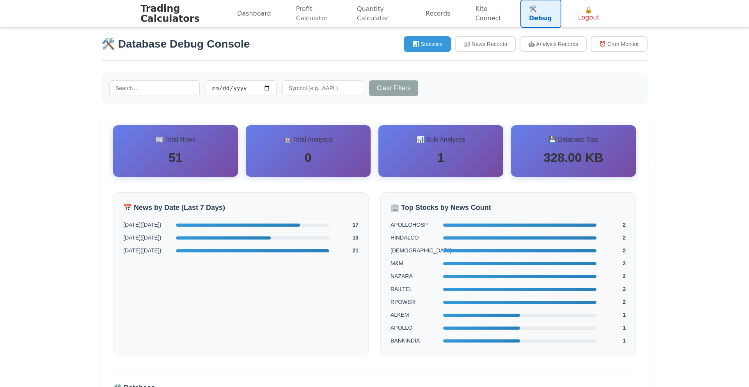
click at [217, 45] on h2 "🛠️ Database Debug Console" at bounding box center [175, 44] width 148 height 16
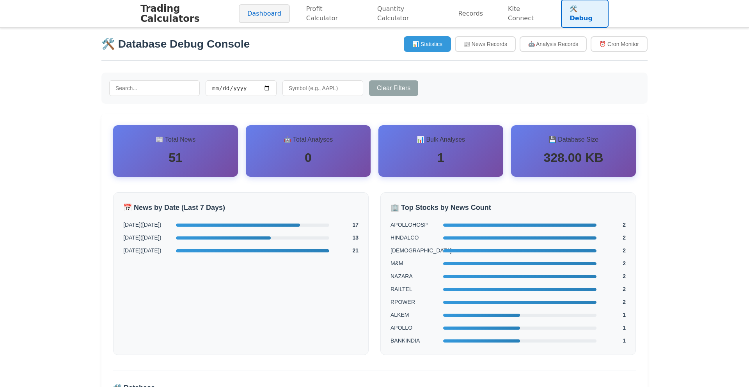
click at [249, 10] on link "Dashboard" at bounding box center [264, 13] width 51 height 19
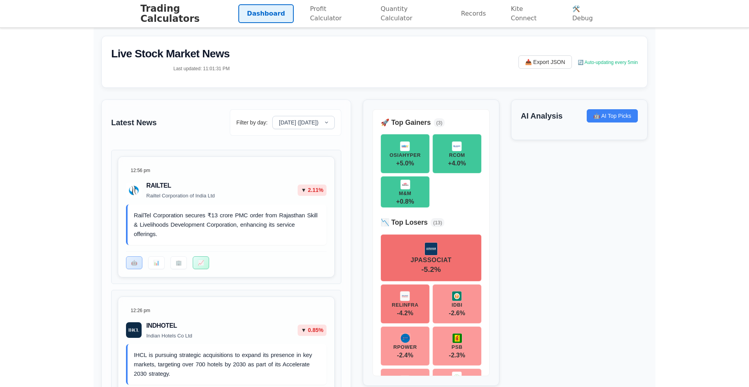
scroll to position [16, 0]
